Goal: Navigation & Orientation: Understand site structure

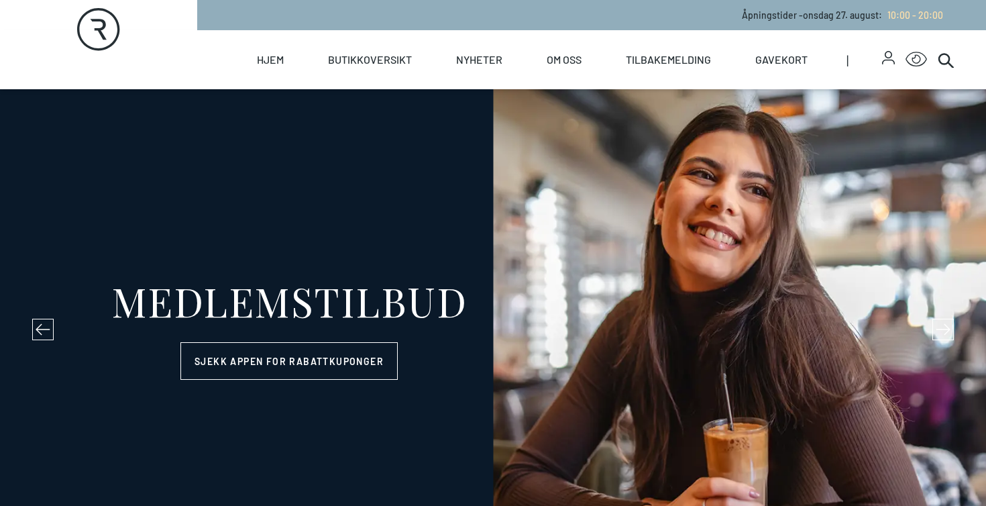
select select "NO"
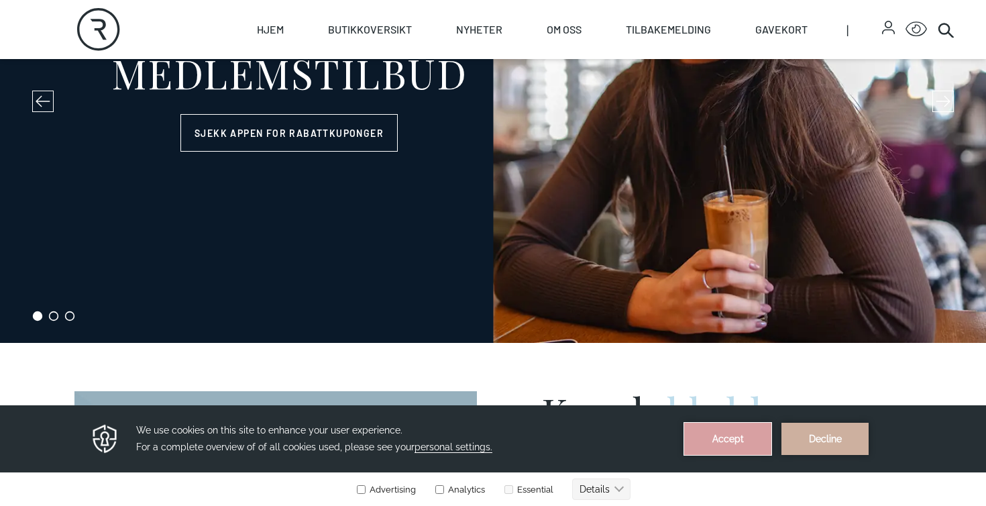
click at [718, 442] on button "Accept" at bounding box center [728, 439] width 87 height 32
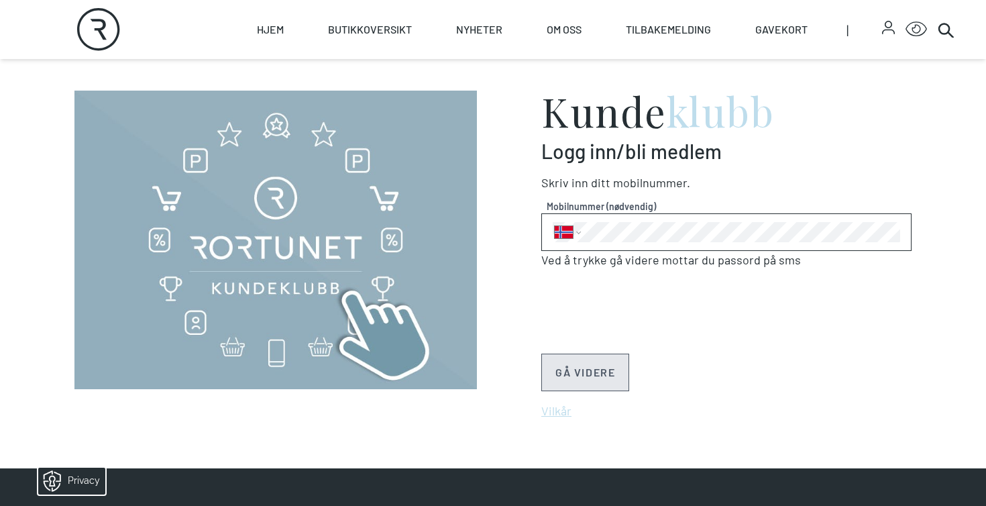
scroll to position [534, 0]
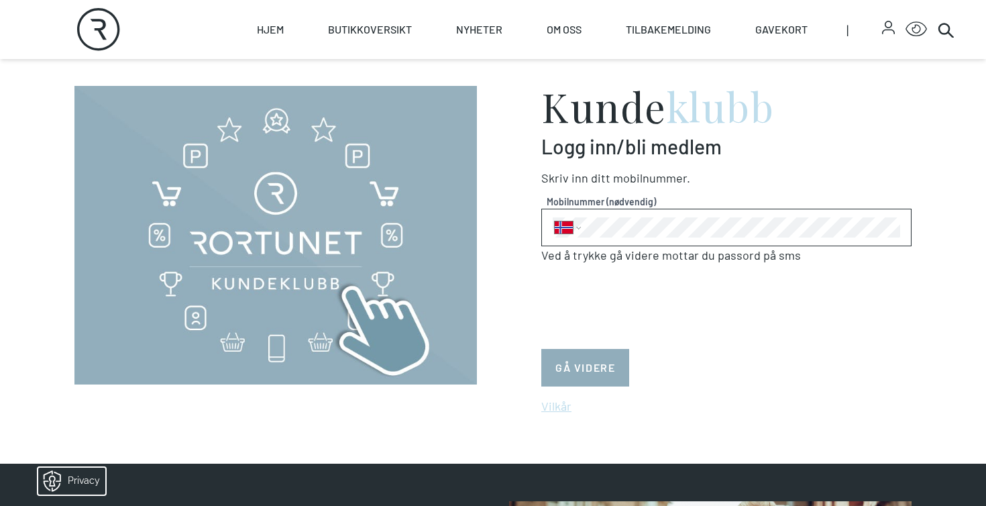
click at [584, 363] on button "GÅ VIDERE" at bounding box center [586, 368] width 88 height 38
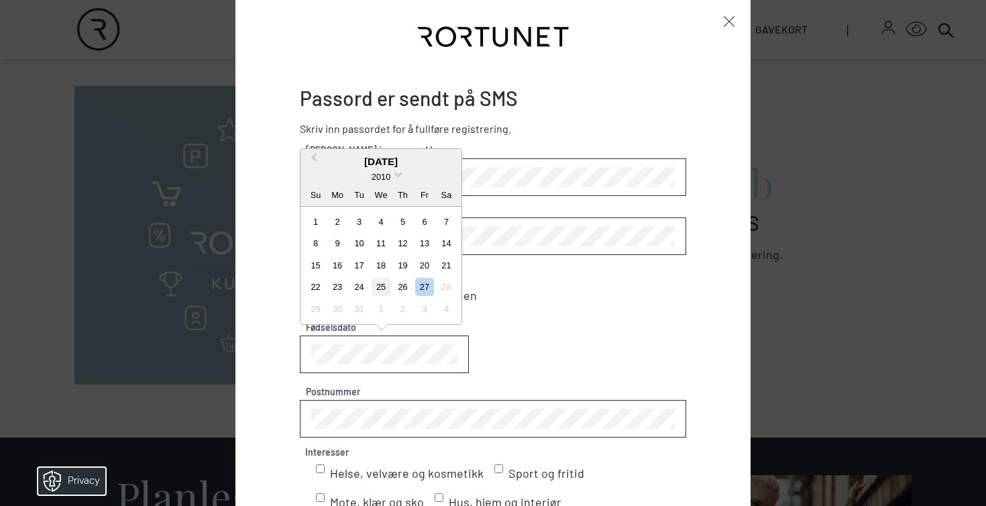
click at [382, 287] on div "25" at bounding box center [381, 287] width 18 height 18
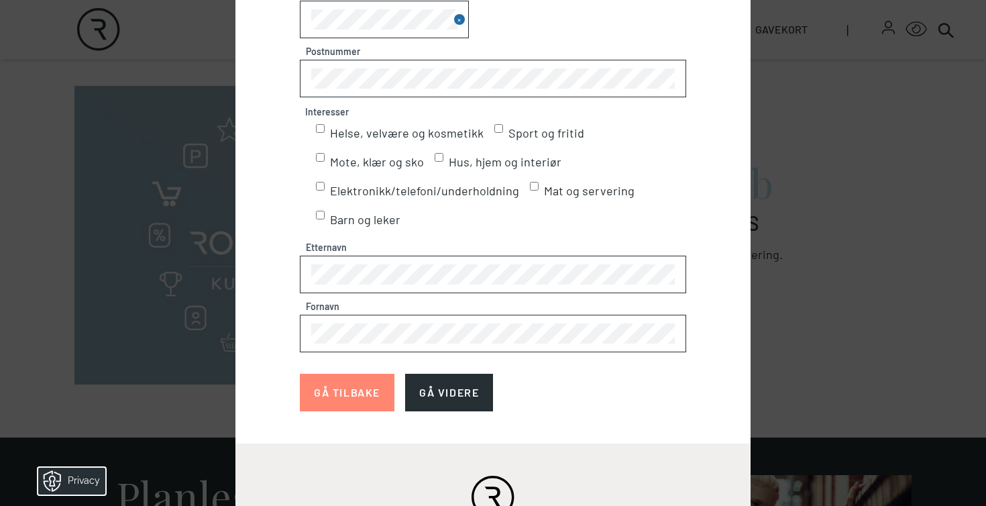
scroll to position [380, 0]
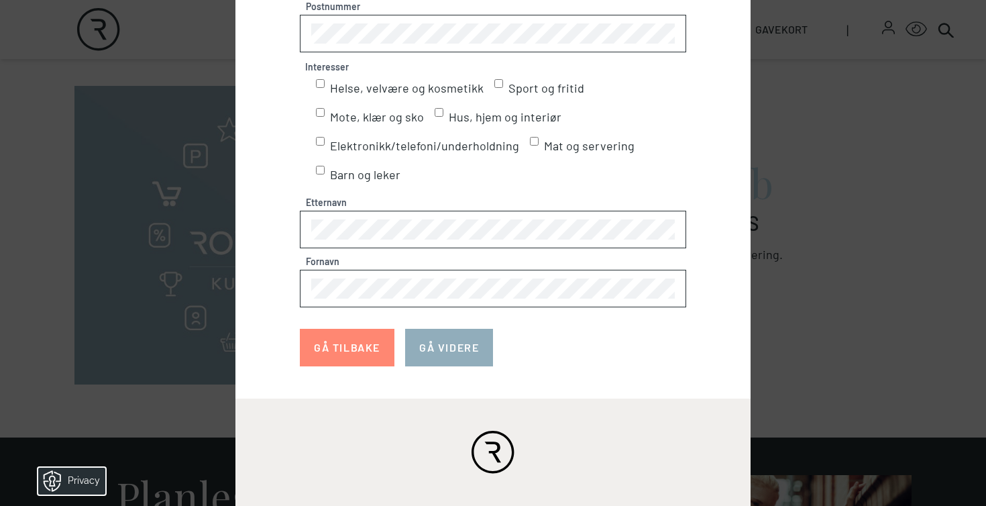
click at [456, 348] on button "GÅ VIDERE" at bounding box center [449, 348] width 88 height 38
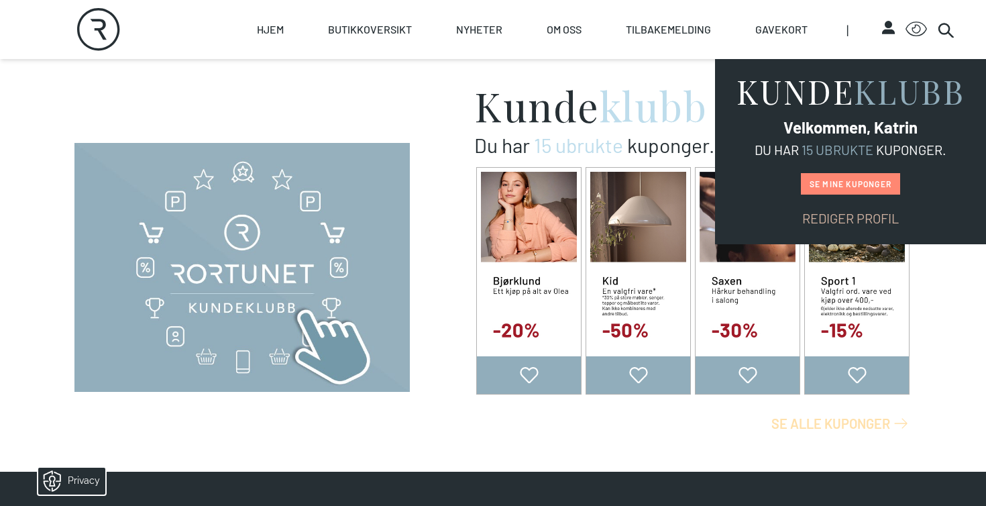
click at [443, 287] on div "Kunde klubb Du har 15 ubrukte kuponger. Select offer 20% på et helt kjøp fra [G…" at bounding box center [493, 235] width 838 height 321
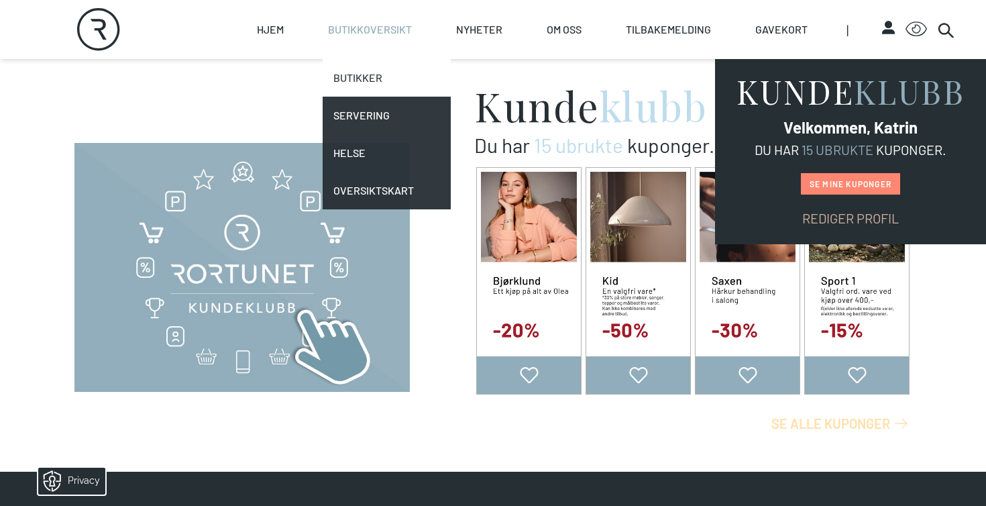
click at [364, 80] on link "Butikker" at bounding box center [387, 78] width 128 height 38
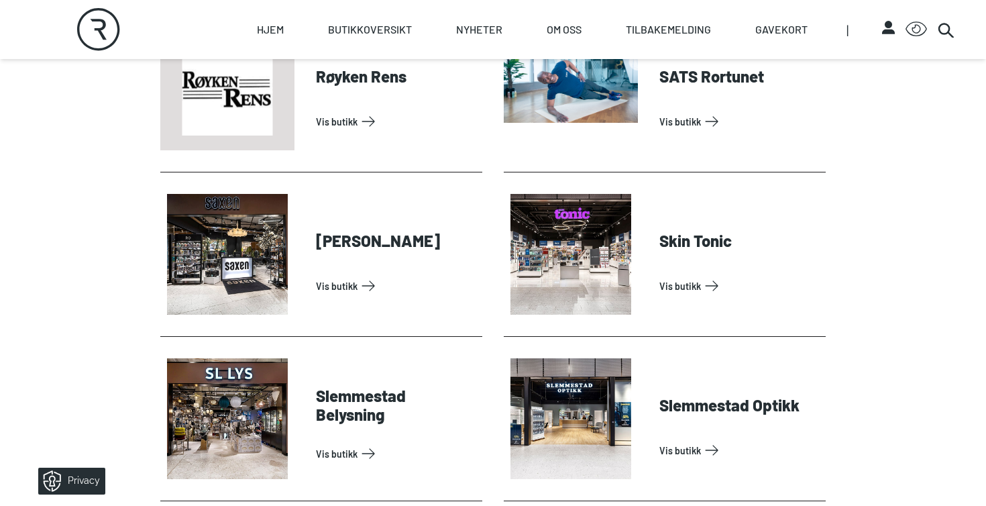
scroll to position [3276, 0]
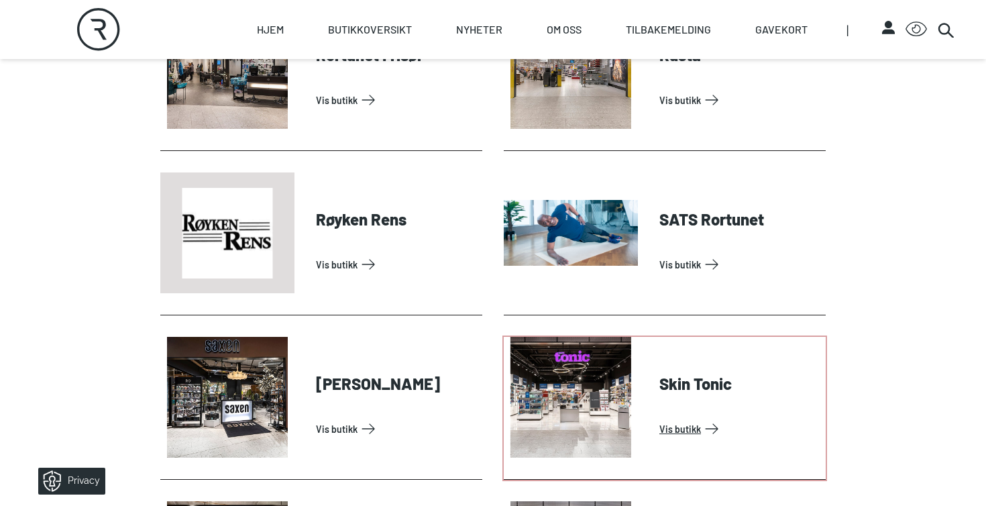
click at [687, 426] on link "Vis butikk" at bounding box center [740, 428] width 161 height 21
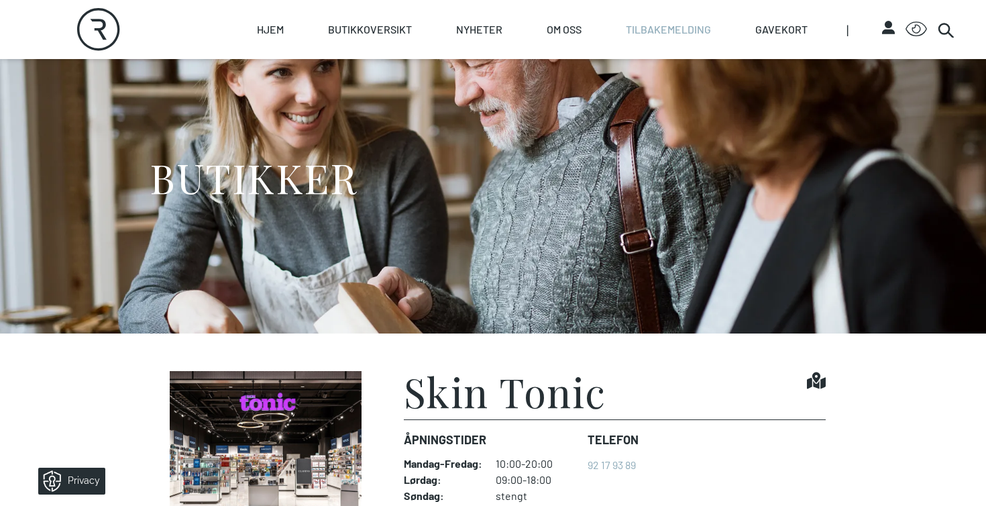
scroll to position [17, 0]
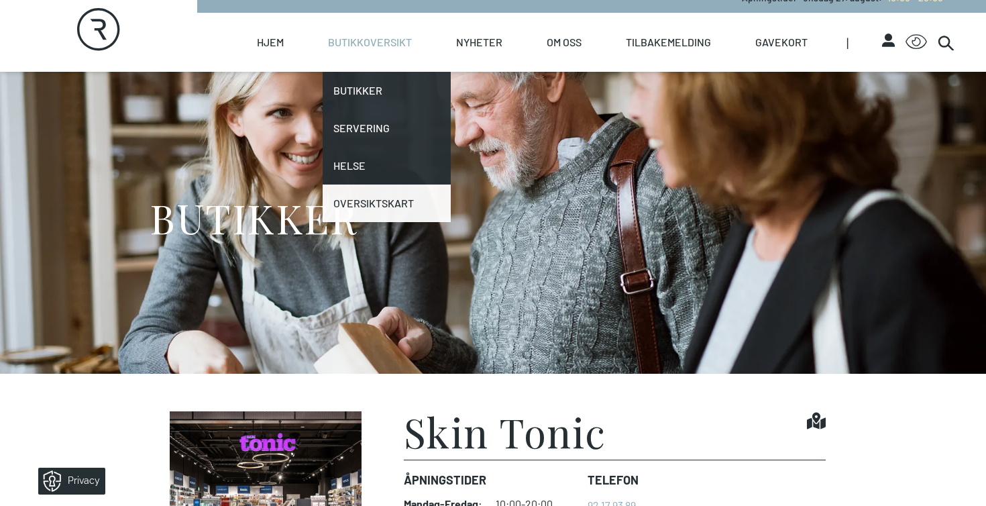
click at [372, 202] on link "Oversiktskart" at bounding box center [387, 204] width 128 height 38
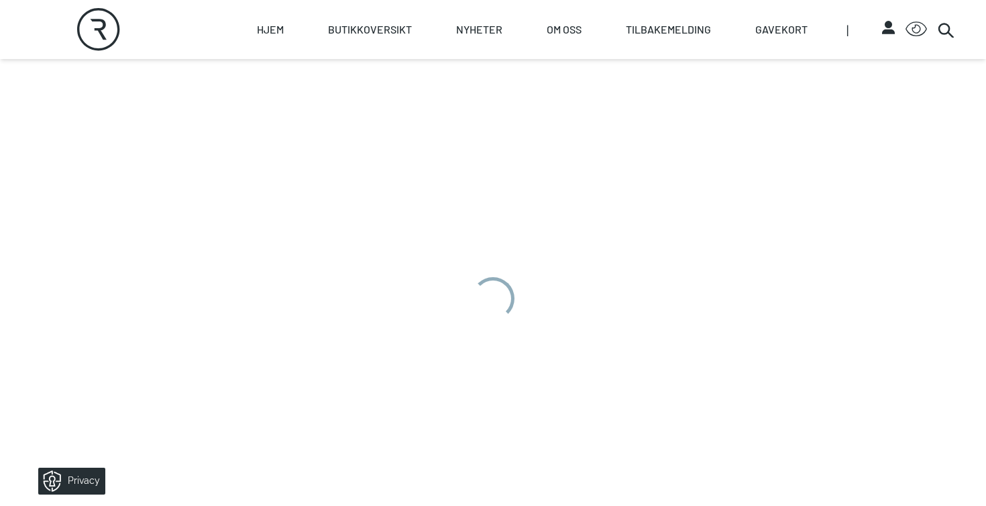
scroll to position [434, 0]
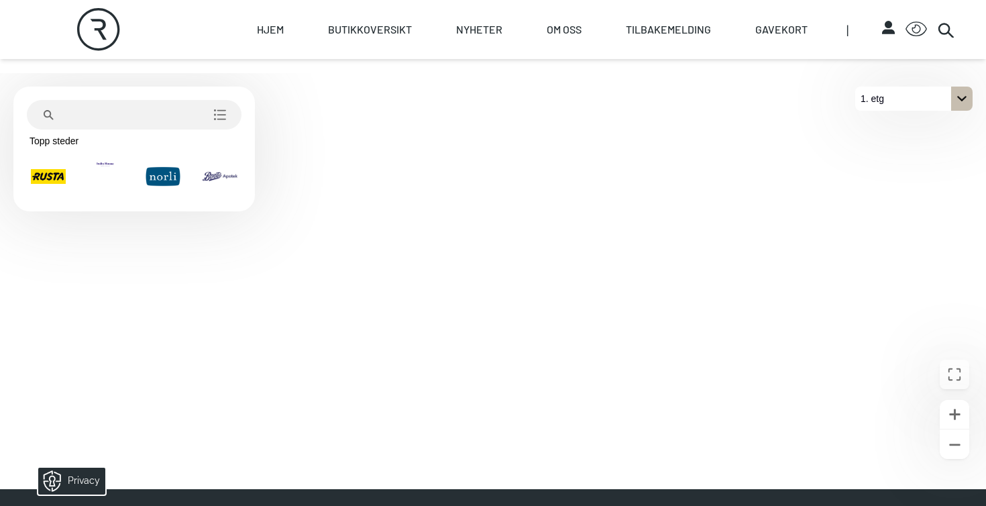
click at [964, 99] on icon "På 1. etg. Klikk for å velge en annen etasje." at bounding box center [962, 98] width 9 height 5
click at [888, 125] on p "2. etg" at bounding box center [880, 123] width 34 height 24
click at [960, 102] on icon "På 2. etg. Klikk for å velge en annen etasje." at bounding box center [962, 98] width 11 height 11
click at [904, 154] on button "1. etg" at bounding box center [914, 147] width 117 height 24
click at [955, 417] on icon "Zoome inn" at bounding box center [955, 414] width 11 height 11
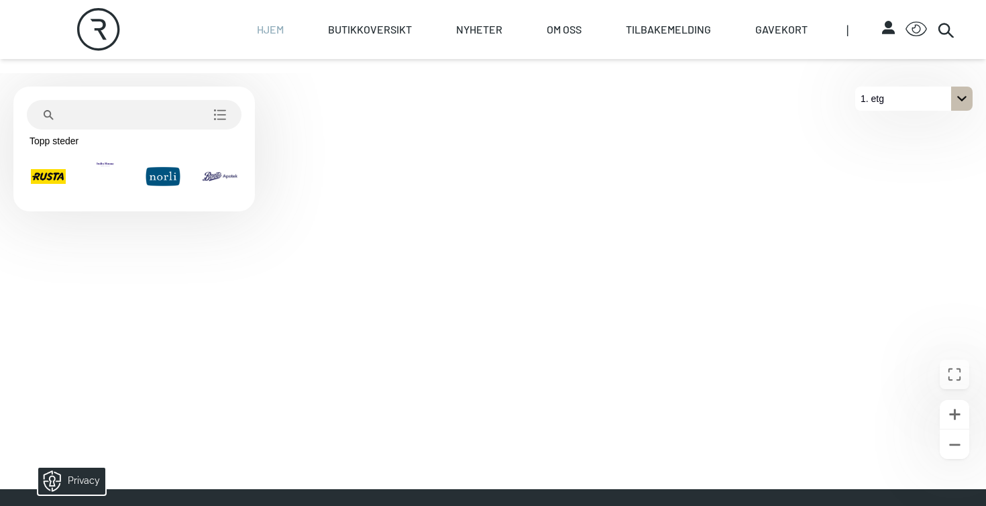
click at [269, 27] on link "Hjem" at bounding box center [270, 29] width 27 height 59
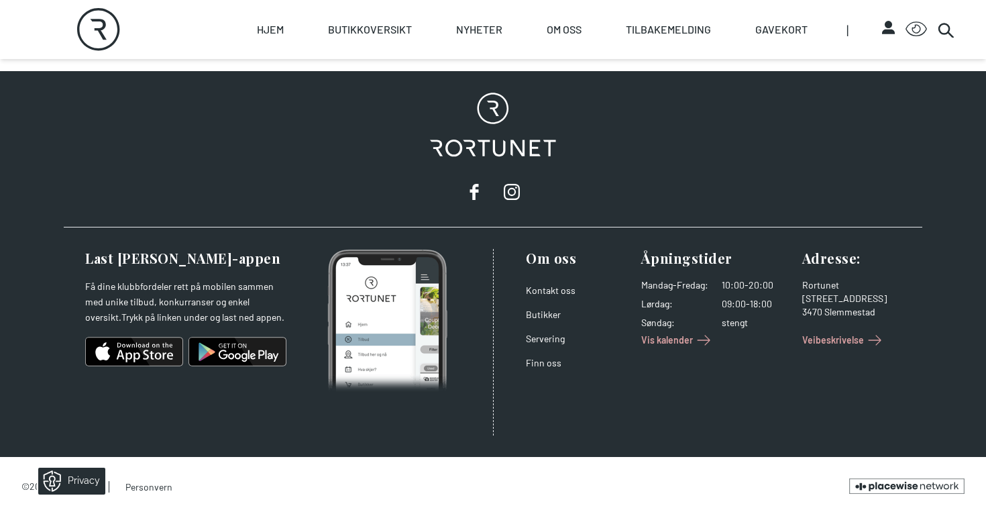
scroll to position [2307, 0]
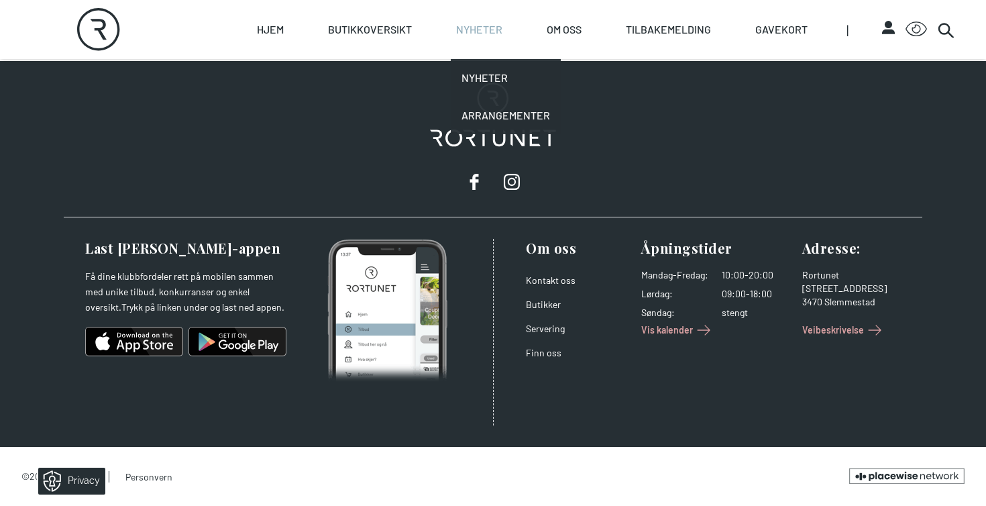
click at [478, 30] on link "Nyheter" at bounding box center [479, 29] width 46 height 59
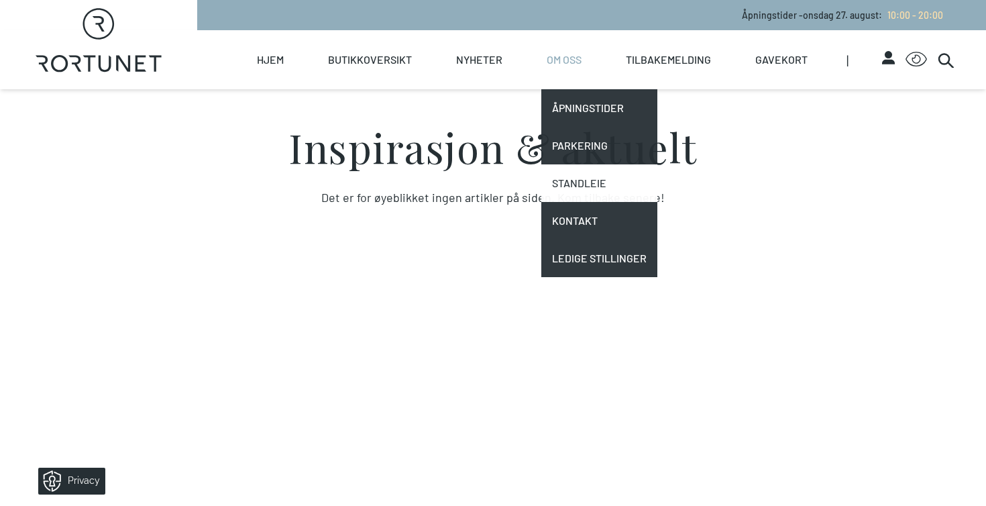
click at [570, 187] on link "Standleie" at bounding box center [600, 183] width 116 height 38
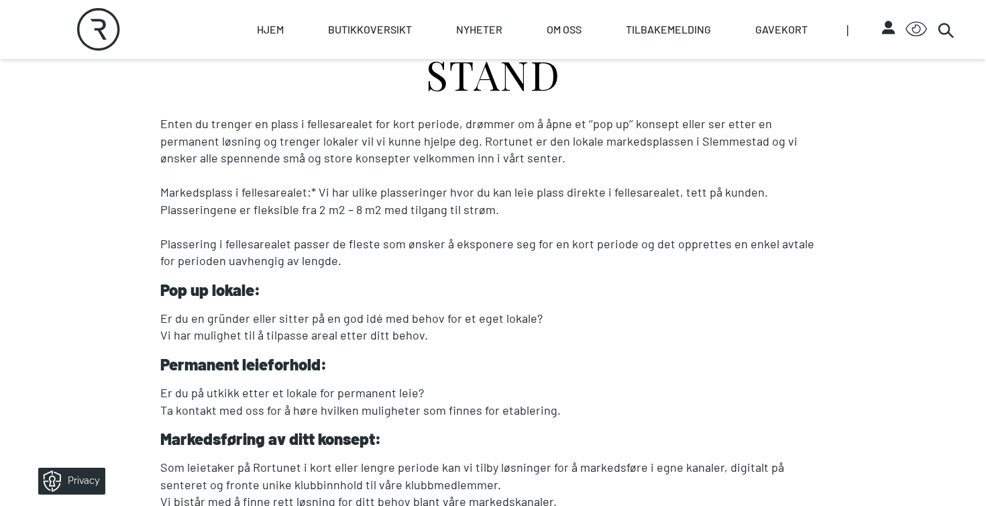
scroll to position [248, 0]
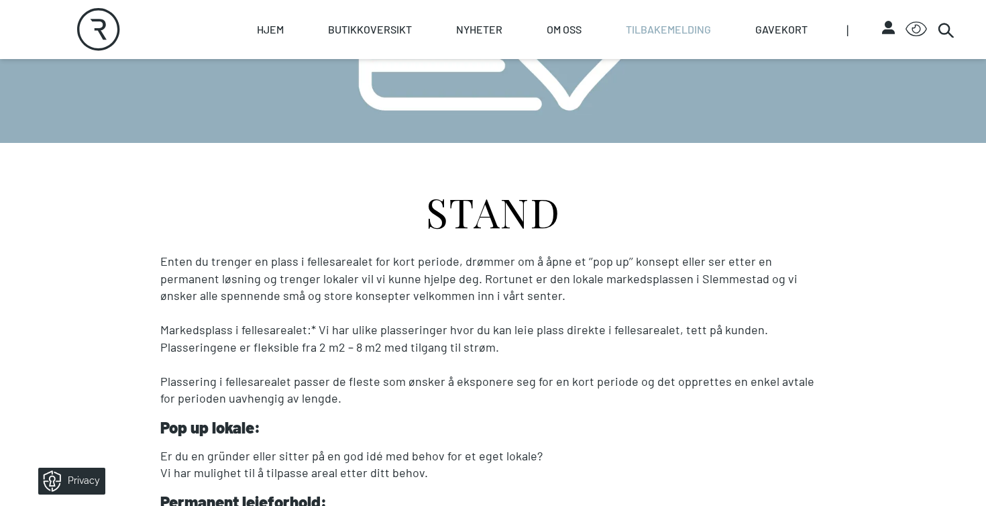
click at [677, 28] on link "Tilbakemelding" at bounding box center [668, 29] width 85 height 59
click at [780, 30] on link "Gavekort" at bounding box center [782, 29] width 52 height 59
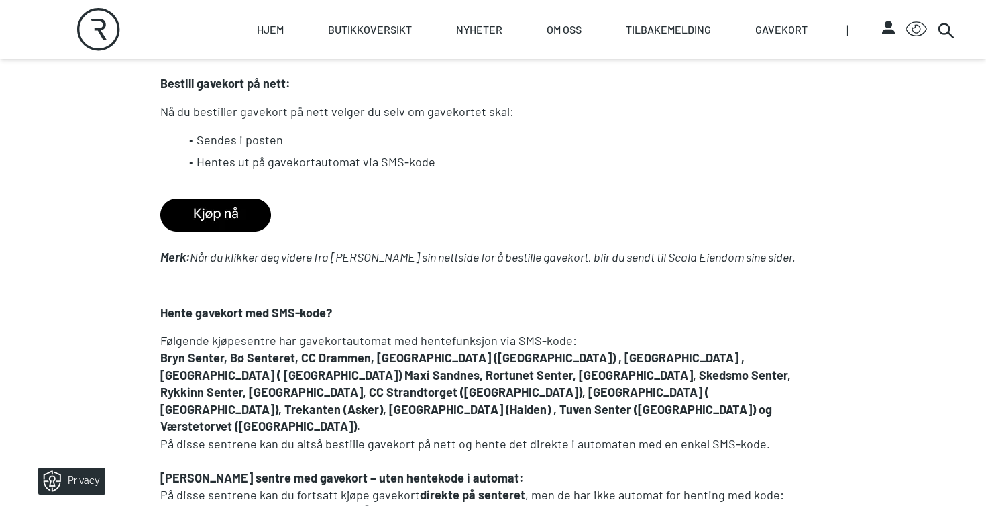
scroll to position [913, 0]
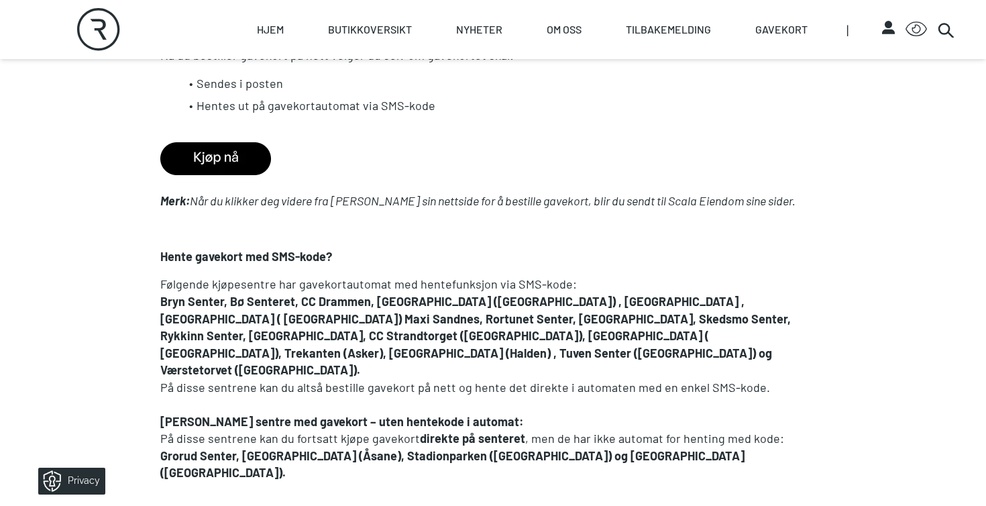
click at [217, 142] on img at bounding box center [215, 158] width 111 height 33
click at [264, 32] on link "Hjem" at bounding box center [270, 29] width 27 height 59
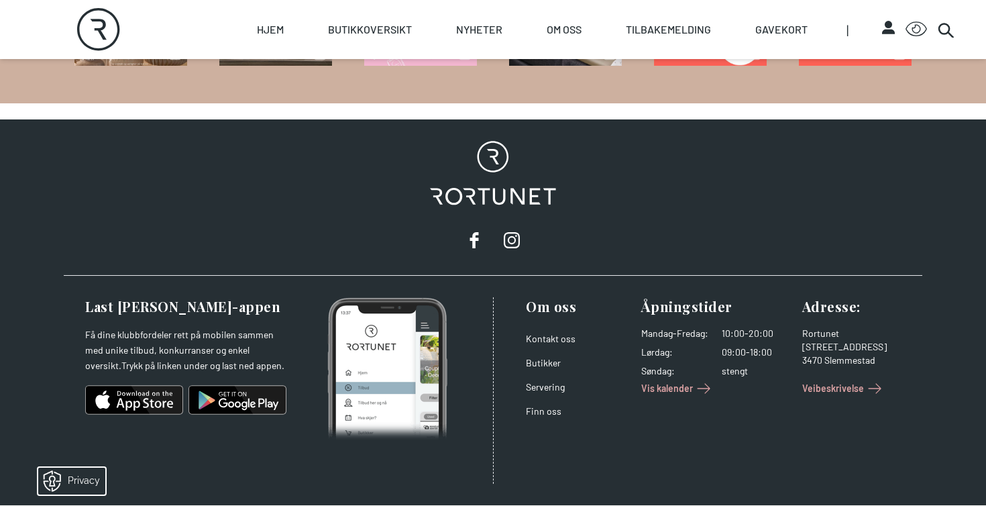
scroll to position [2307, 0]
